Goal: Check status: Check status

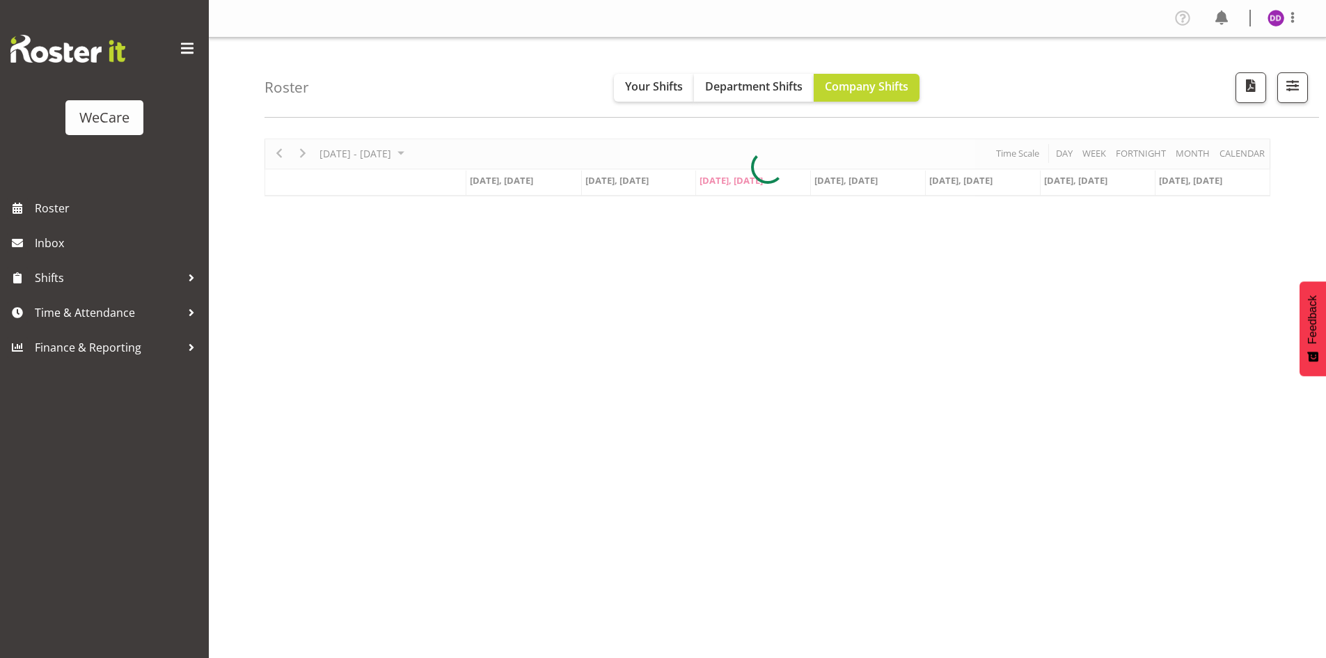
select select "location"
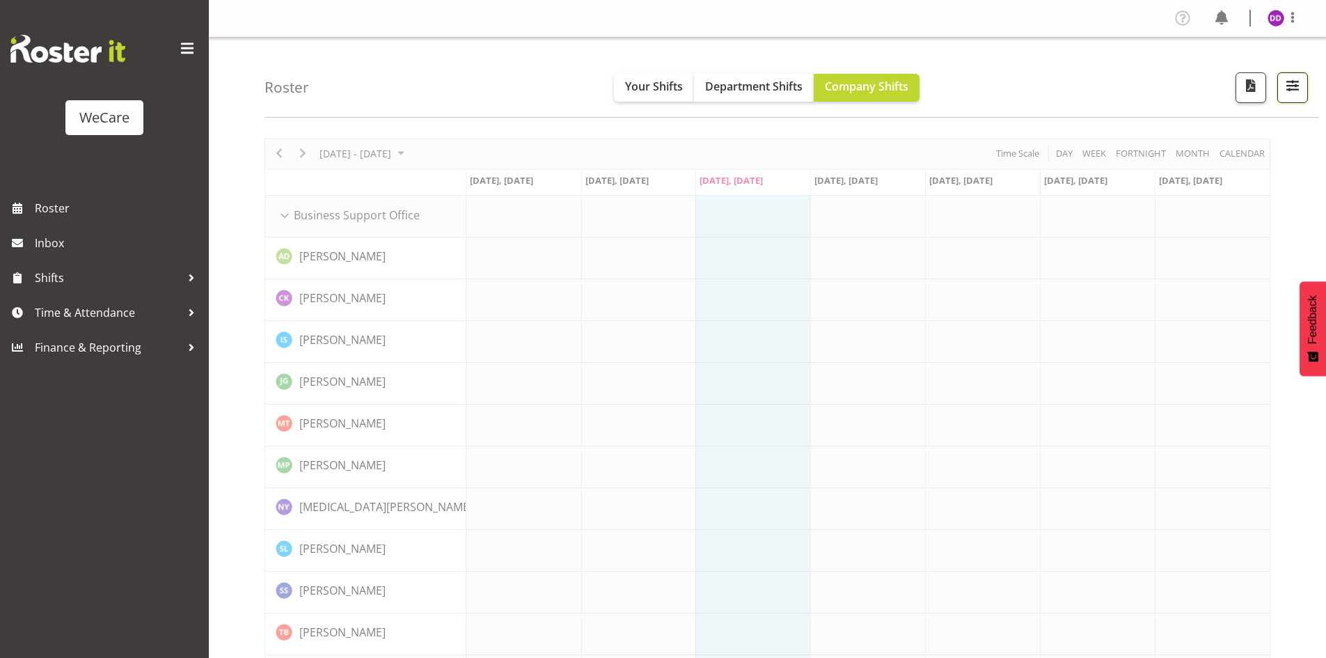
click at [1289, 97] on button "button" at bounding box center [1293, 87] width 31 height 31
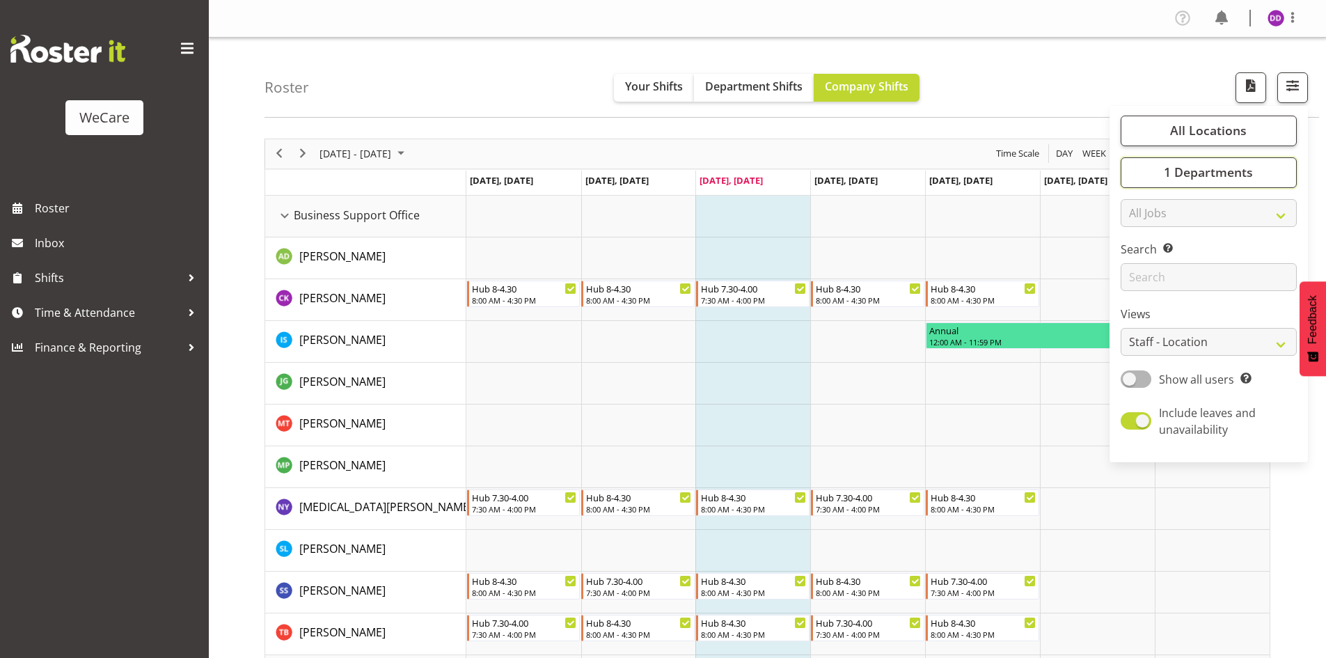
click at [1191, 179] on span "1 Departments" at bounding box center [1208, 172] width 89 height 17
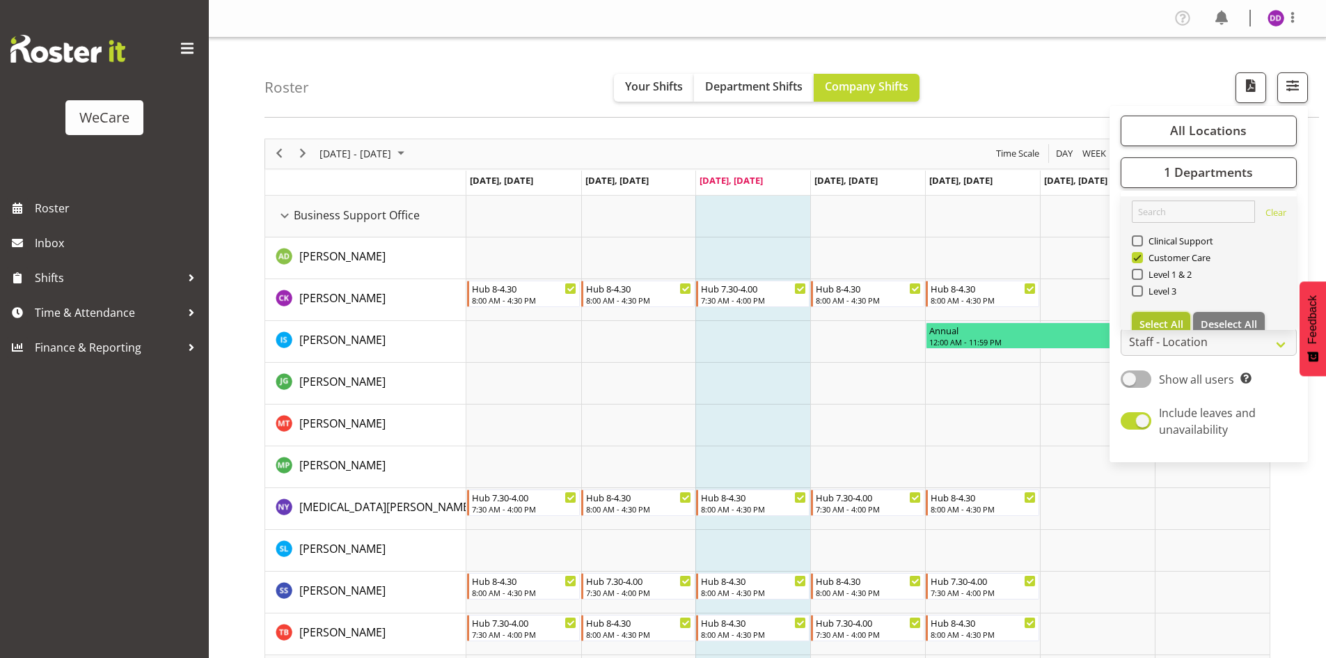
click at [1184, 322] on button "Select All" at bounding box center [1161, 324] width 59 height 25
checkbox input "true"
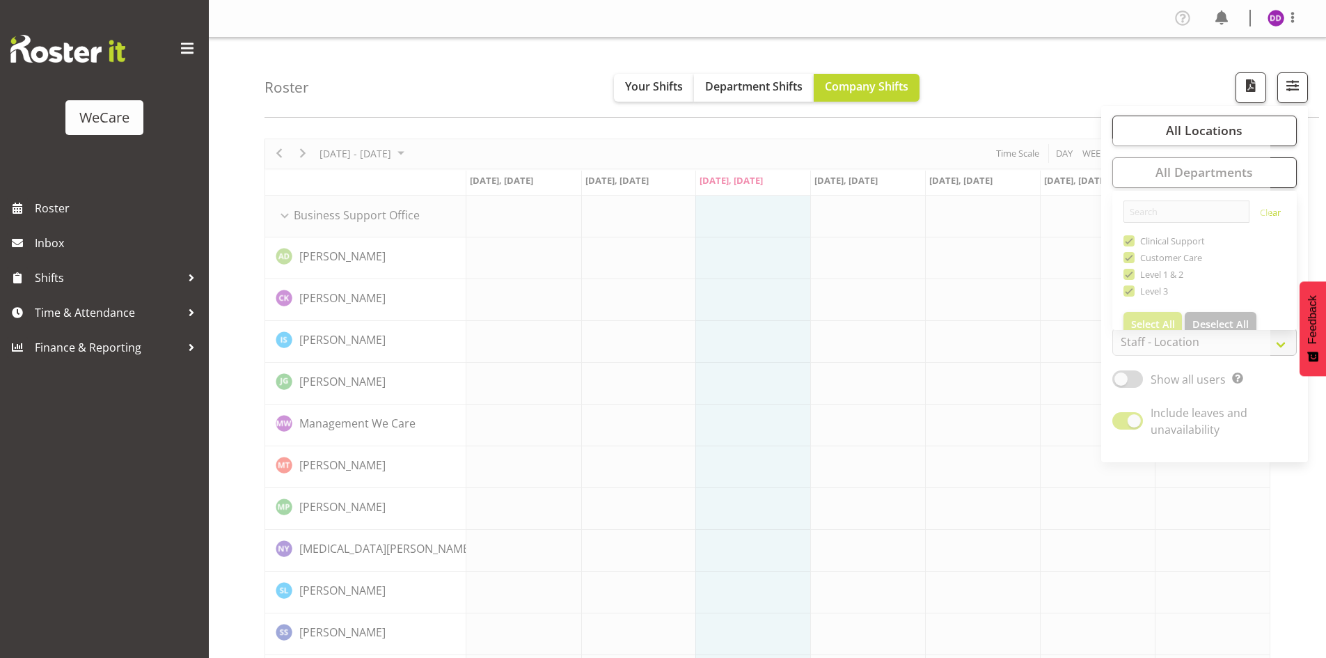
click at [1020, 76] on div "Roster Your Shifts Department Shifts Company Shifts All Locations Clear Busines…" at bounding box center [792, 78] width 1055 height 80
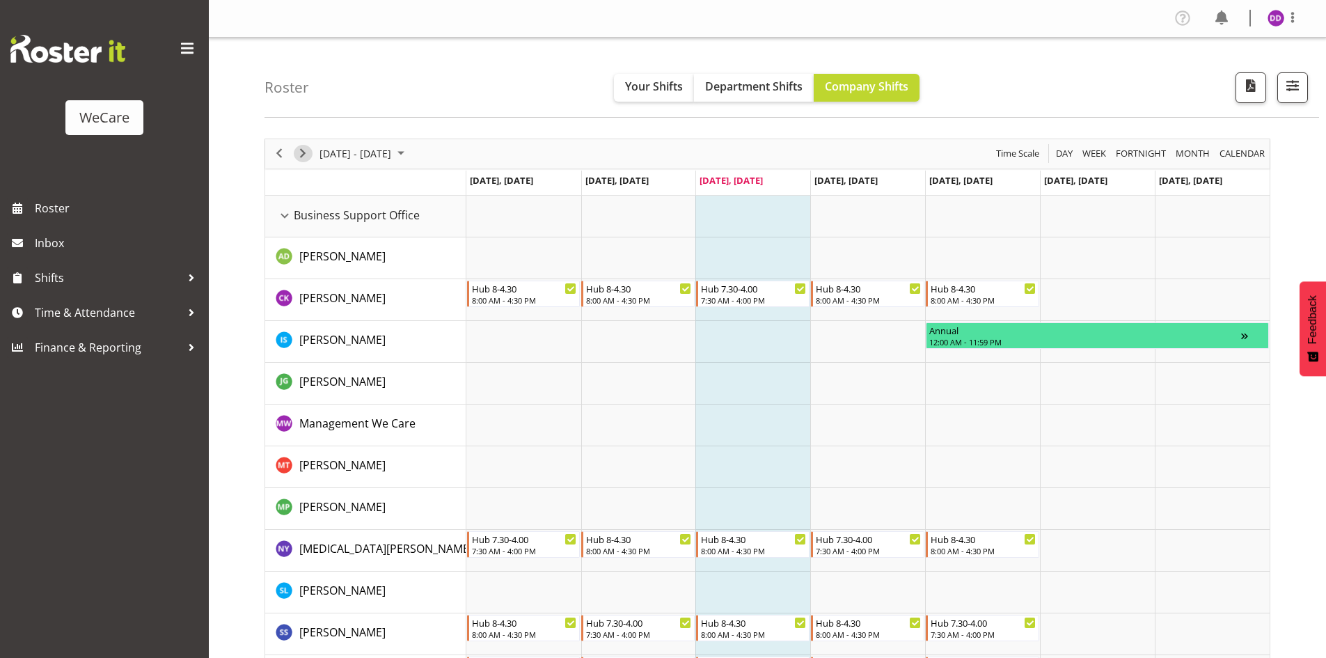
click at [308, 152] on span "Next" at bounding box center [302, 153] width 17 height 17
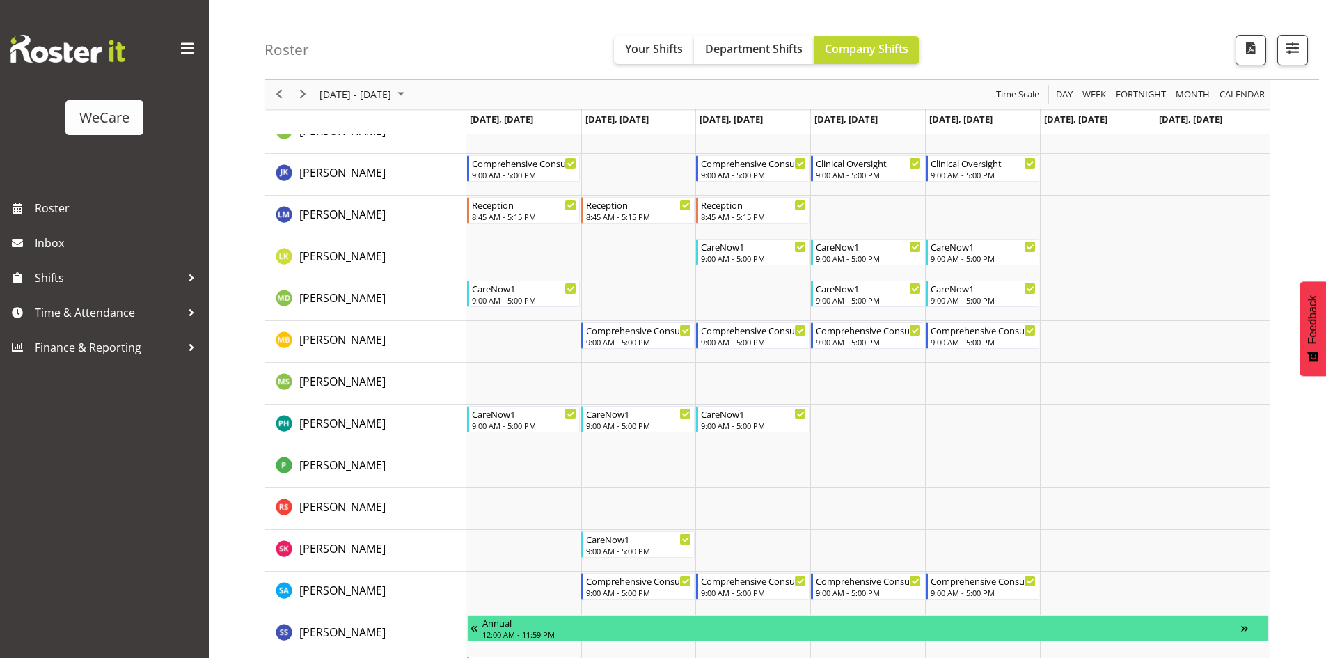
scroll to position [1810, 0]
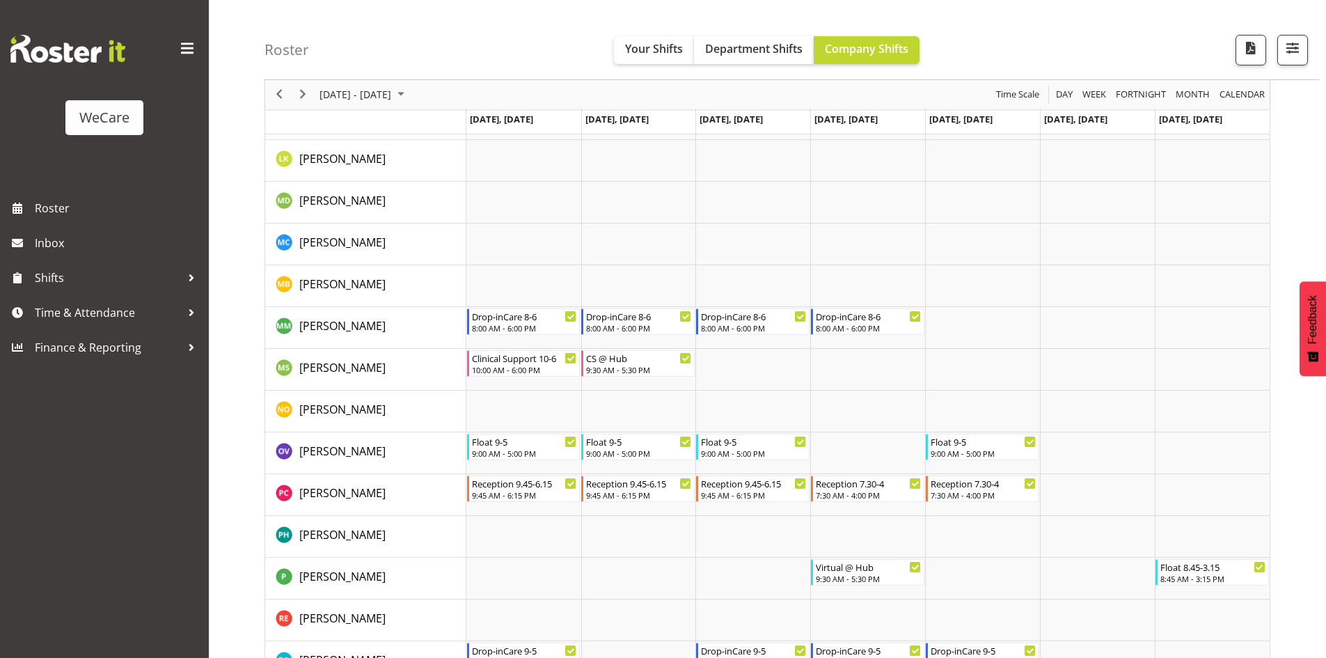
scroll to position [4873, 0]
click at [378, 77] on div "Roster Your Shifts Department Shifts Company Shifts All Locations Clear Busines…" at bounding box center [792, 40] width 1055 height 80
click at [377, 86] on span "[DATE] - [DATE]" at bounding box center [355, 94] width 74 height 17
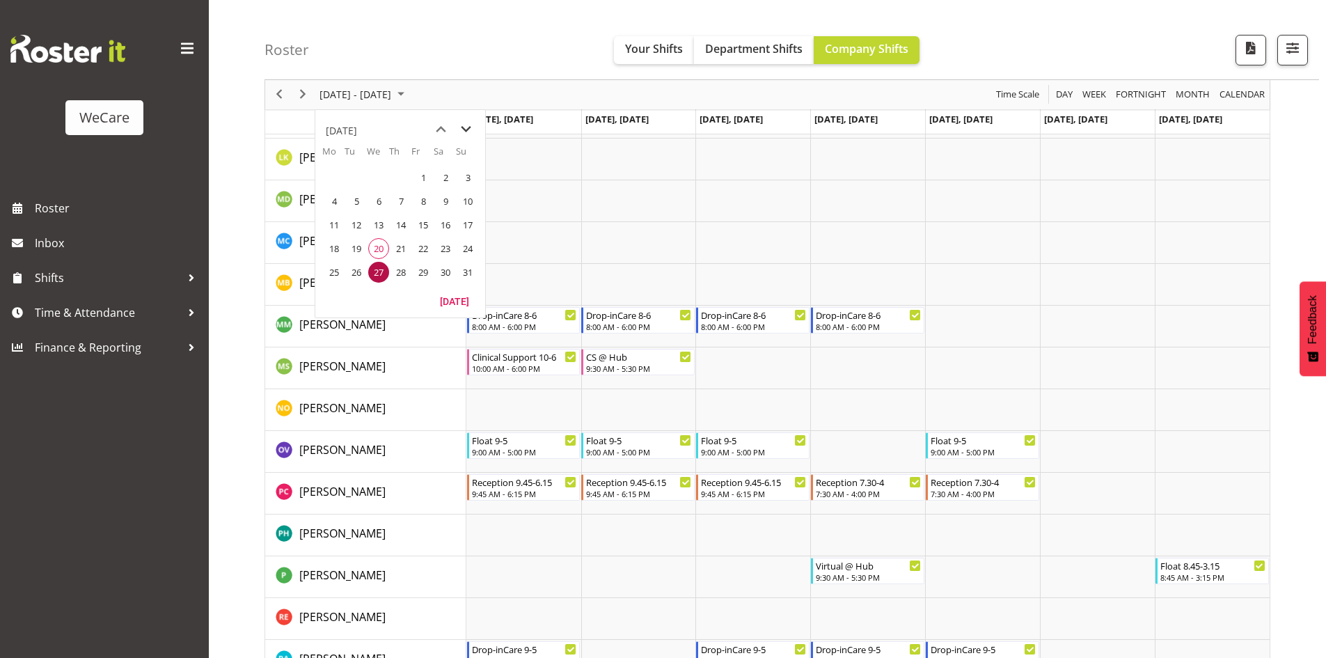
click at [468, 125] on span "next month" at bounding box center [466, 129] width 24 height 25
click at [333, 183] on span "1" at bounding box center [334, 177] width 21 height 21
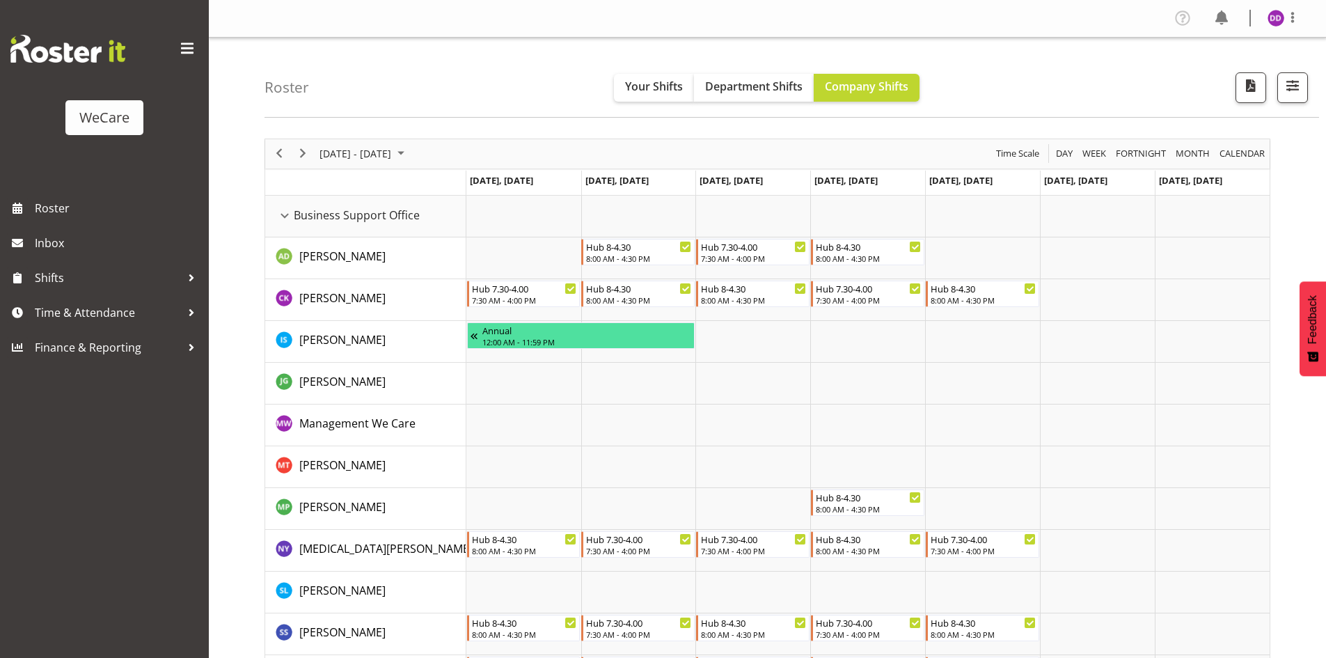
click at [1265, 17] on div "Profile Log Out" at bounding box center [1242, 18] width 141 height 23
click at [1272, 18] on img at bounding box center [1276, 18] width 17 height 17
click at [1242, 72] on link "Log Out" at bounding box center [1235, 73] width 134 height 25
